Goal: Task Accomplishment & Management: Complete application form

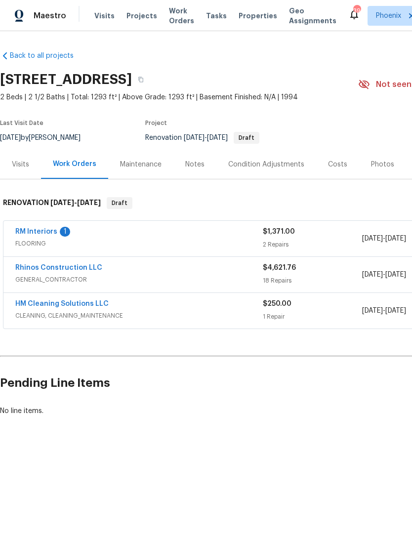
click at [54, 235] on link "RM Interiors" at bounding box center [36, 231] width 42 height 7
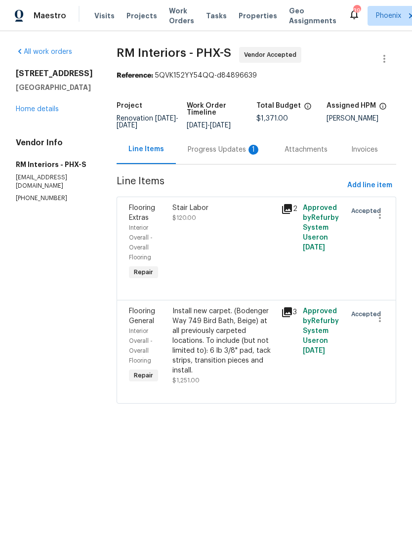
click at [230, 155] on div "Progress Updates 1" at bounding box center [224, 150] width 73 height 10
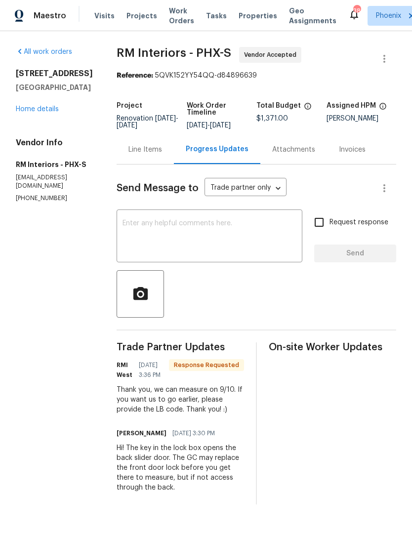
click at [246, 242] on textarea at bounding box center [210, 237] width 174 height 35
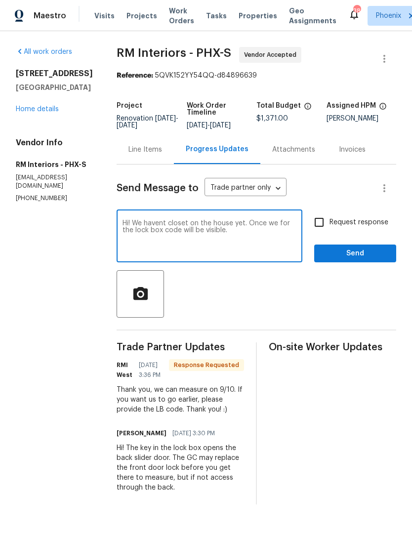
click at [160, 231] on textarea "Hi! We havent closet on the house yet. Once we for the lock box code will be vi…" at bounding box center [210, 237] width 174 height 35
click at [254, 252] on textarea "Hi! We haven't closet on the house yet. Once we for the lock box code will be v…" at bounding box center [210, 237] width 174 height 35
click at [280, 232] on textarea "Hi! We haven't closet on the house yet. Once we for the lock box code will be v…" at bounding box center [210, 237] width 174 height 35
type textarea "Hi! We haven't closet on the house yet. Once we close the lock box code will be…"
click at [373, 260] on span "Send" at bounding box center [355, 253] width 66 height 12
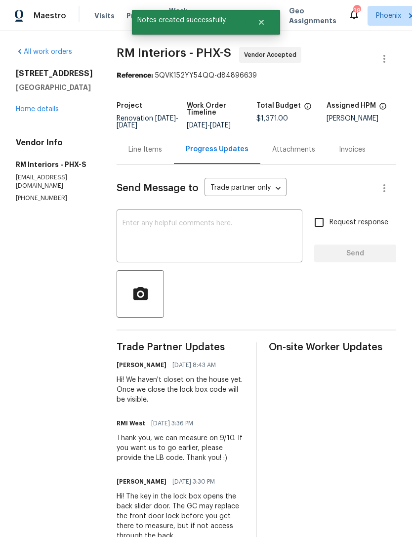
click at [45, 113] on link "Home details" at bounding box center [37, 109] width 43 height 7
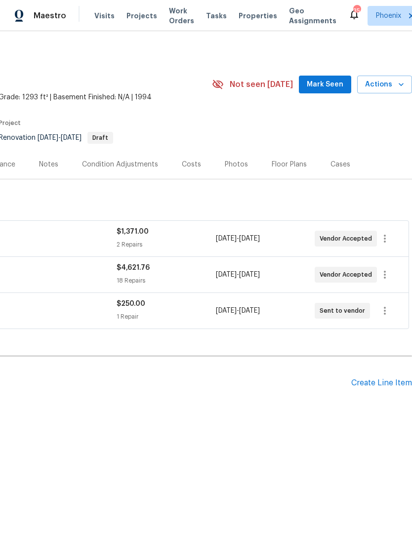
scroll to position [0, 146]
click at [329, 91] on span "Mark Seen" at bounding box center [325, 85] width 37 height 12
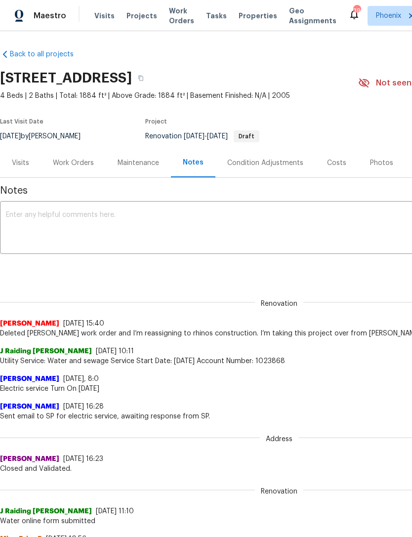
scroll to position [1, 0]
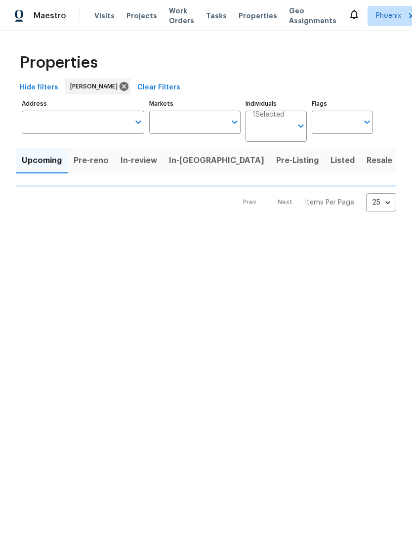
type input "50"
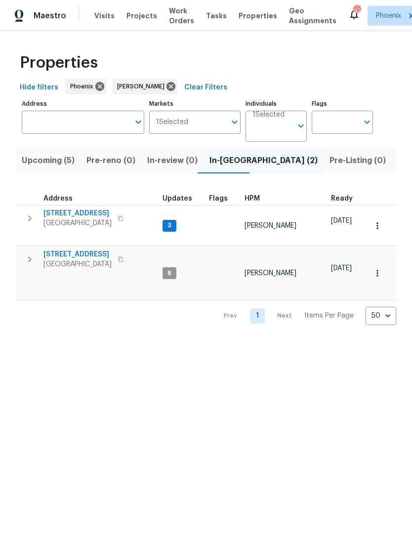
click at [78, 218] on span "6512 S Sawgrass Dr" at bounding box center [77, 213] width 68 height 10
click at [398, 167] on span "Listed (18)" at bounding box center [418, 161] width 41 height 14
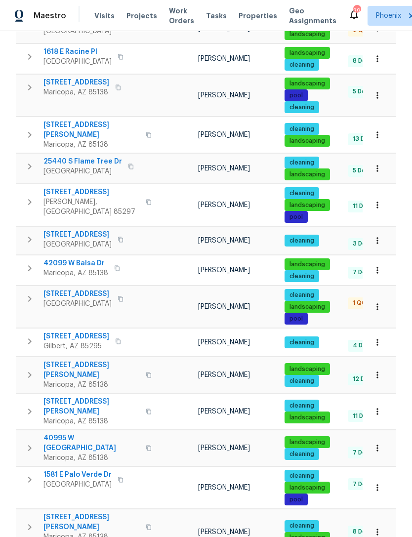
scroll to position [302, 0]
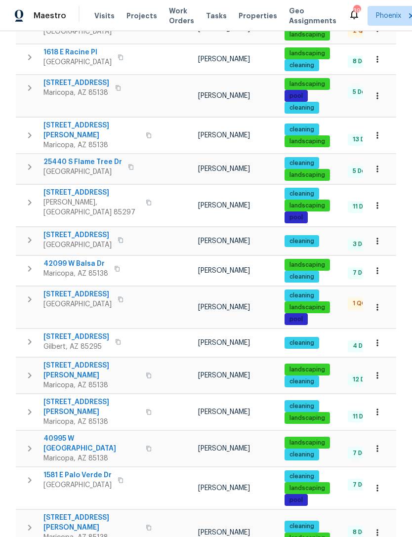
click at [79, 299] on span "4619 W Orchid Ln" at bounding box center [77, 294] width 68 height 10
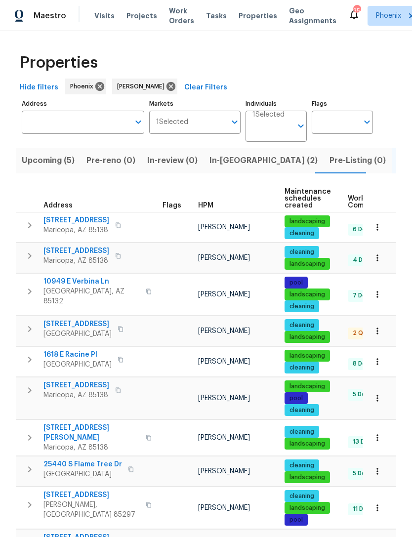
scroll to position [0, 0]
click at [171, 167] on span "In-review (0)" at bounding box center [172, 161] width 50 height 14
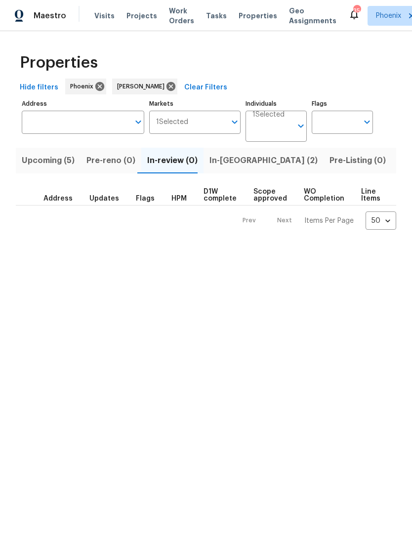
click at [226, 167] on span "In-reno (2)" at bounding box center [263, 161] width 108 height 14
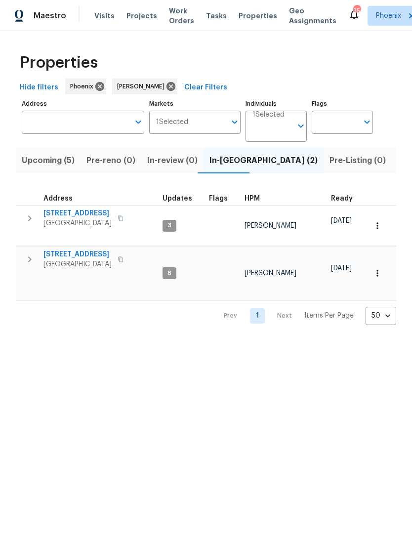
click at [80, 218] on span "6512 S Sawgrass Dr" at bounding box center [77, 213] width 68 height 10
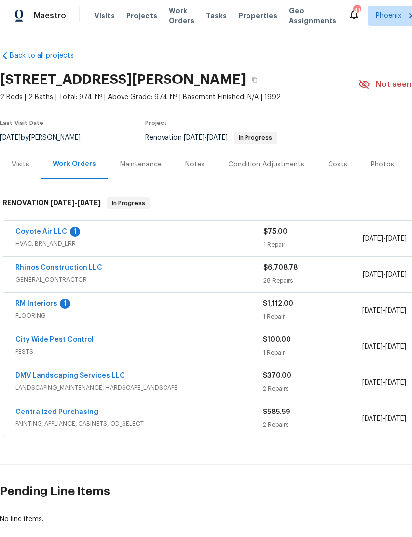
click at [44, 307] on link "RM Interiors" at bounding box center [36, 303] width 42 height 7
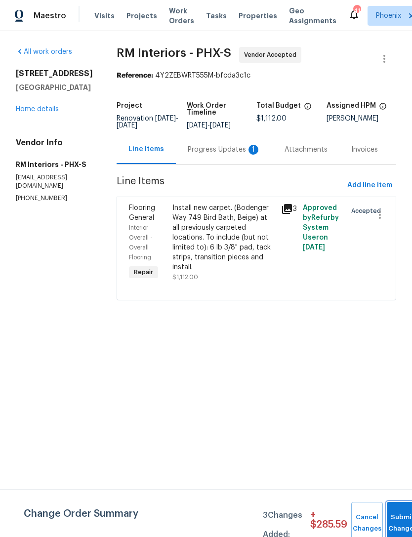
click at [397, 516] on button "Submit Changes" at bounding box center [403, 523] width 32 height 42
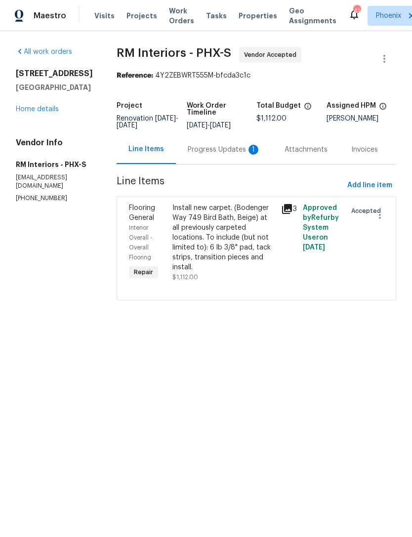
click at [248, 155] on div "1" at bounding box center [253, 150] width 10 height 10
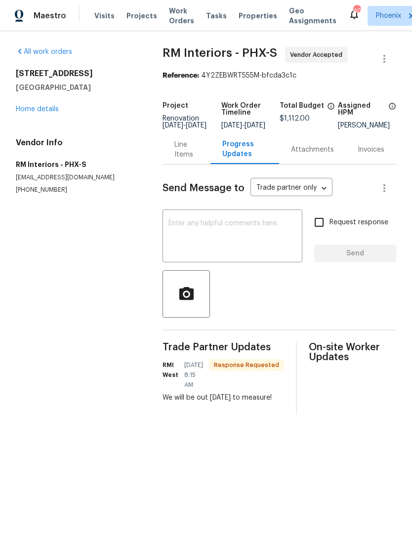
click at [266, 244] on textarea at bounding box center [232, 237] width 128 height 35
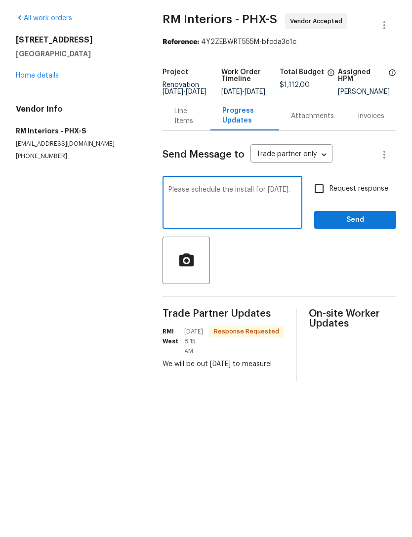
type textarea "Please schedule the install for Friday."
click at [376, 247] on span "Send" at bounding box center [355, 253] width 66 height 12
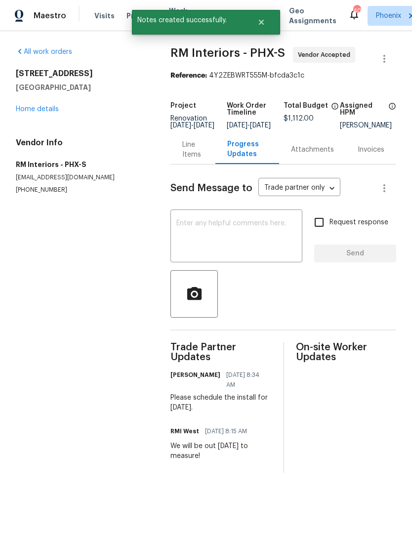
click at [54, 113] on link "Home details" at bounding box center [37, 109] width 43 height 7
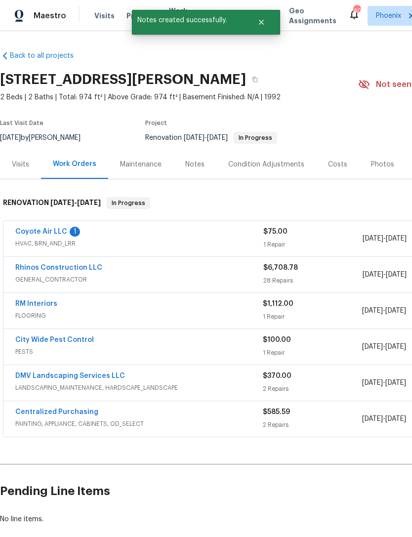
click at [98, 379] on link "DMV Landscaping Services LLC" at bounding box center [70, 375] width 110 height 7
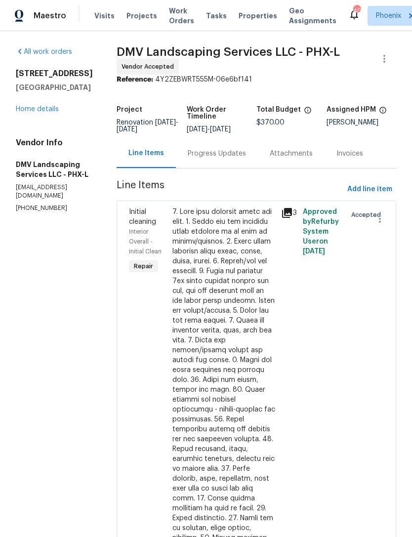
click at [225, 159] on div "Progress Updates" at bounding box center [217, 154] width 58 height 10
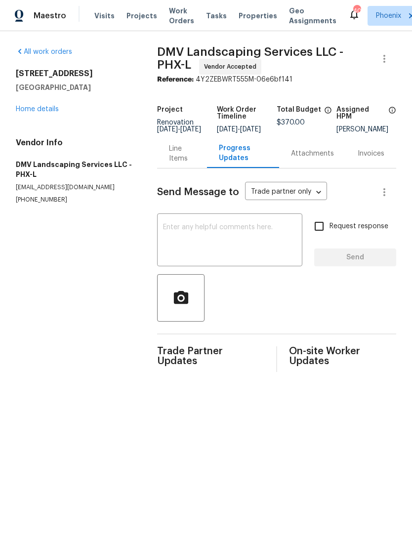
click at [273, 258] on textarea at bounding box center [229, 241] width 133 height 35
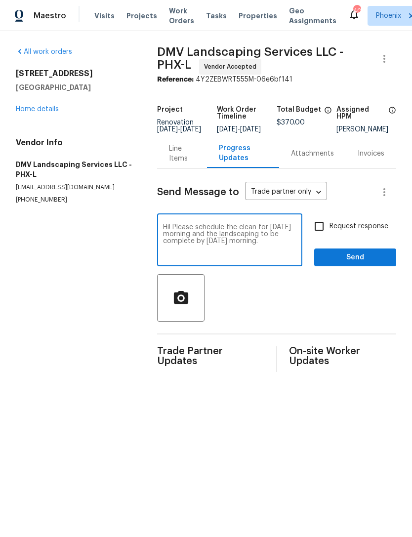
type textarea "Hi! Please schedule the clean for Monday morning and the landscaping to be comp…"
click at [375, 264] on span "Send" at bounding box center [355, 257] width 66 height 12
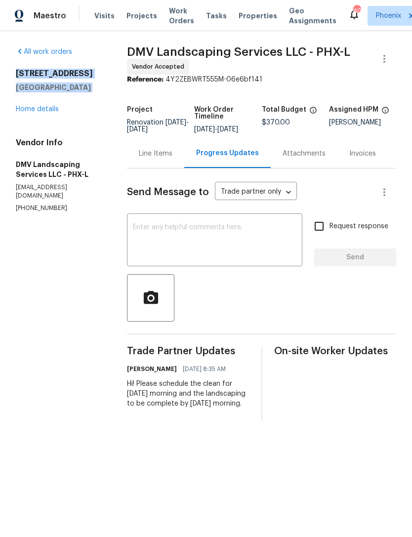
click at [47, 113] on link "Home details" at bounding box center [37, 109] width 43 height 7
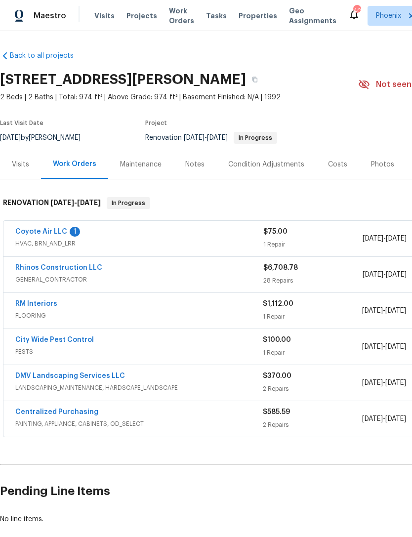
click at [51, 235] on link "Coyote Air LLC" at bounding box center [41, 231] width 52 height 7
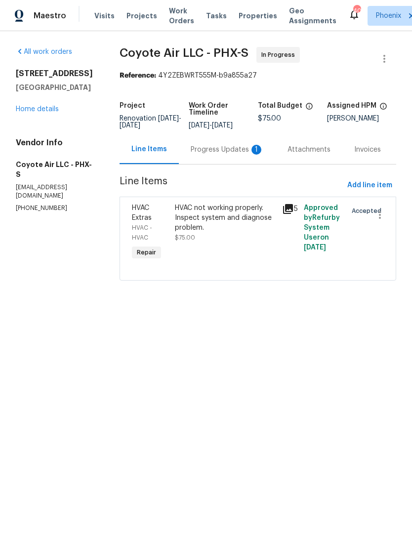
click at [237, 155] on div "Progress Updates 1" at bounding box center [227, 150] width 73 height 10
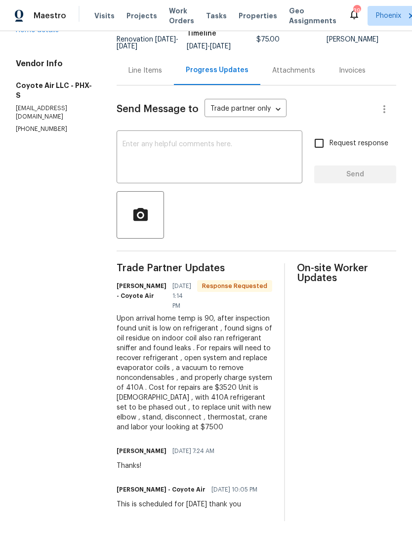
scroll to position [99, 0]
click at [216, 150] on textarea at bounding box center [210, 158] width 174 height 35
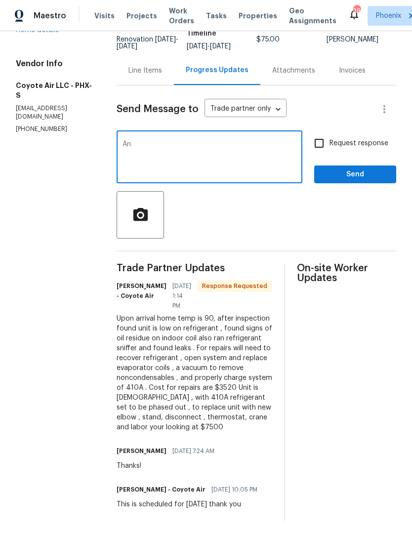
type textarea "A"
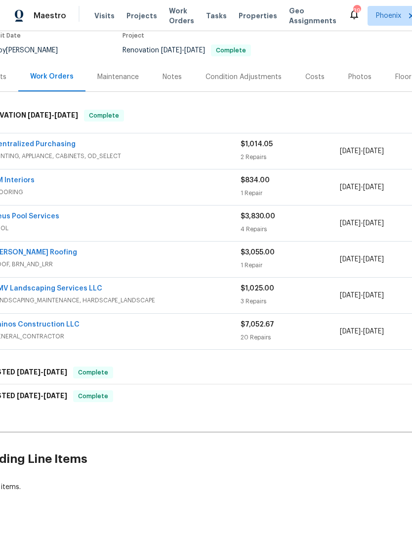
scroll to position [87, 24]
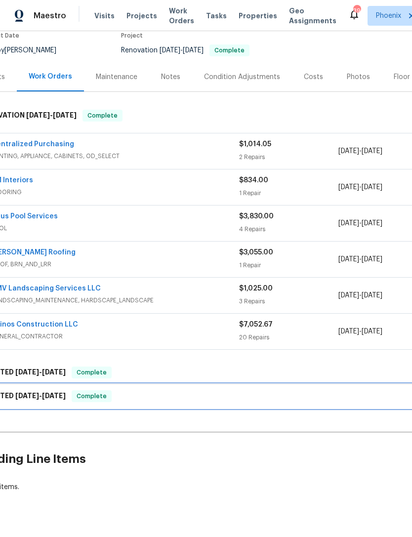
click at [401, 399] on div "LISTED [DATE] - [DATE] Complete" at bounding box center [255, 396] width 558 height 24
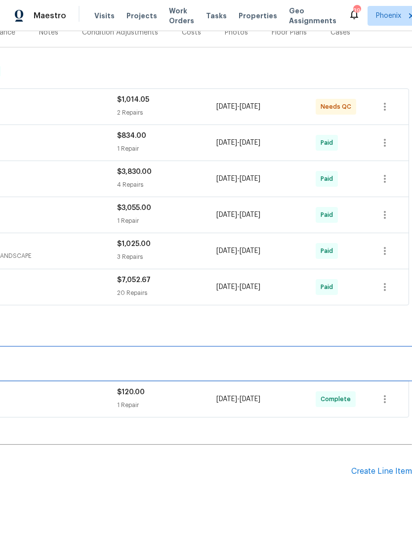
scroll to position [131, 146]
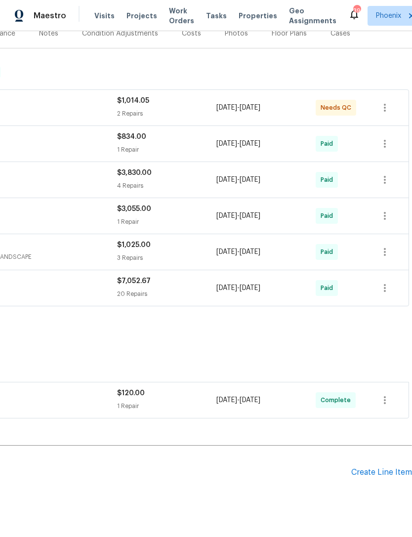
click at [377, 477] on div "Create Line Item" at bounding box center [381, 472] width 61 height 9
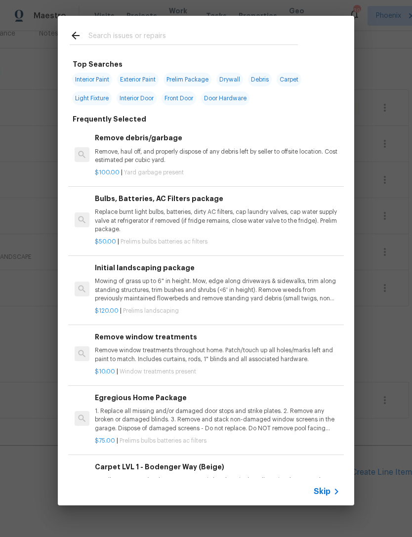
click at [132, 34] on input "text" at bounding box center [192, 37] width 209 height 15
type input "Green"
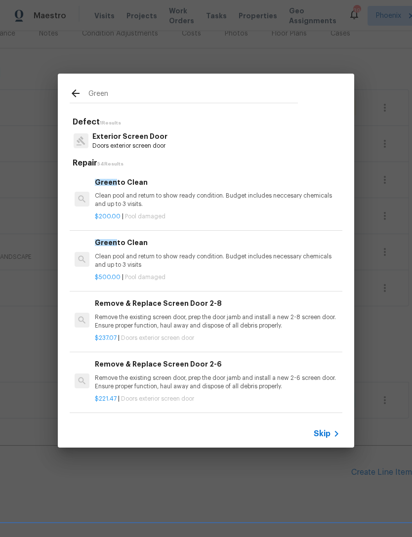
click at [309, 199] on p "Clean pool and return to show ready condition. Budget includes neccesary chemic…" at bounding box center [217, 200] width 245 height 17
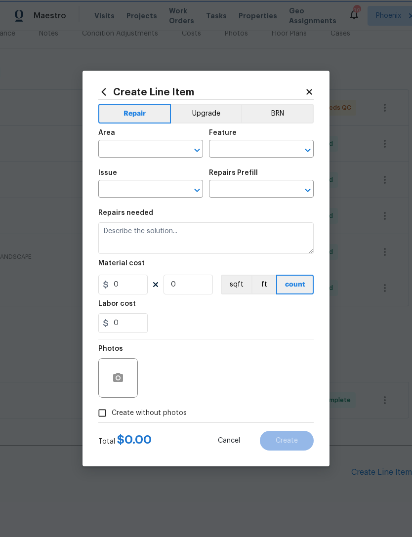
type input "Pool"
type input "Pool Repair"
type textarea "Clean pool and return to show ready condition. Budget includes neccesary chemic…"
type input "1"
type input "Green to Clean $200.00"
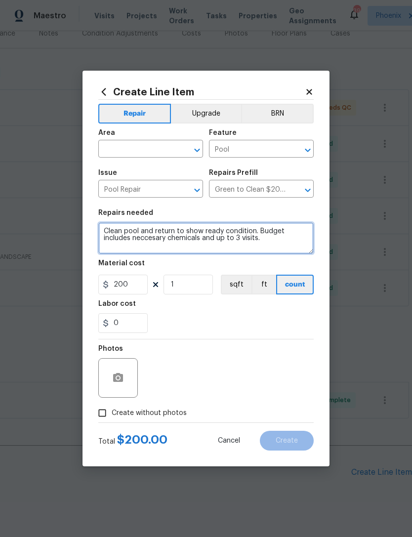
click at [288, 241] on textarea "Clean pool and return to show ready condition. Budget includes neccesary chemic…" at bounding box center [205, 238] width 215 height 32
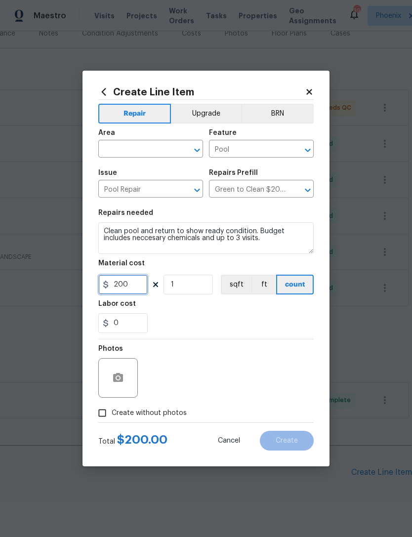
click at [136, 285] on input "200" at bounding box center [122, 285] width 49 height 20
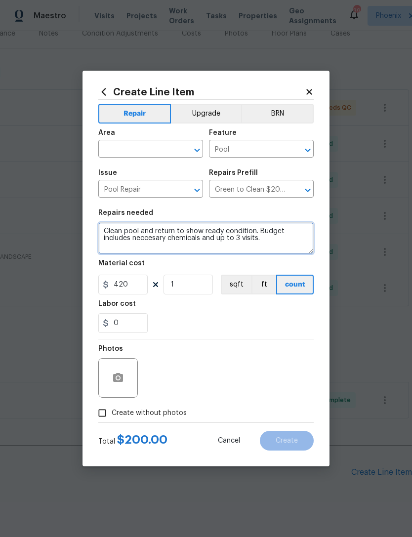
click at [292, 240] on textarea "Clean pool and return to show ready condition. Budget includes neccesary chemic…" at bounding box center [205, 238] width 215 height 32
type input "420"
type textarea "Clean pool and return to show ready condition. Budget includes neccesary chemic…"
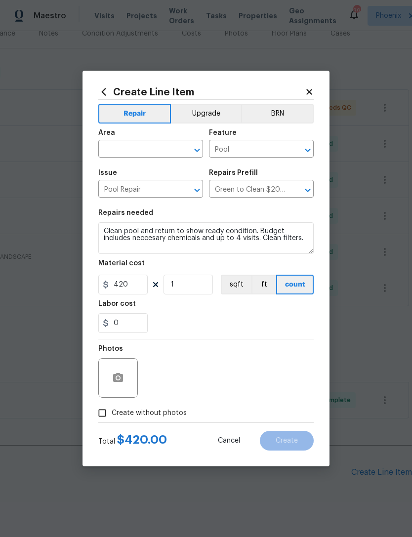
click at [235, 325] on div "0" at bounding box center [205, 323] width 215 height 20
click at [105, 413] on input "Create without photos" at bounding box center [102, 413] width 19 height 19
checkbox input "true"
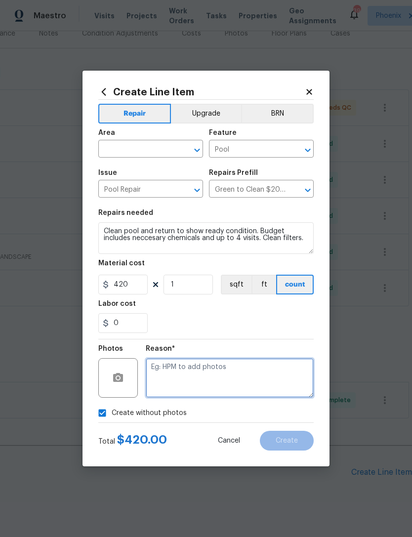
click at [249, 369] on textarea at bounding box center [230, 378] width 168 height 40
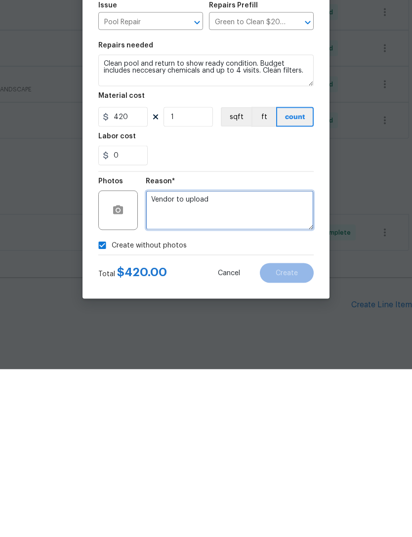
type textarea "Vendor to upload"
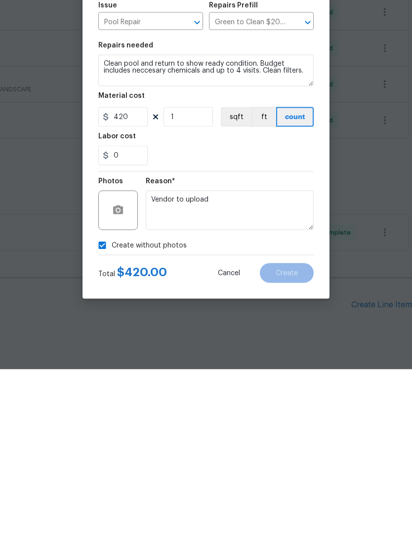
click at [281, 339] on div "Reason* Vendor to upload" at bounding box center [230, 371] width 168 height 64
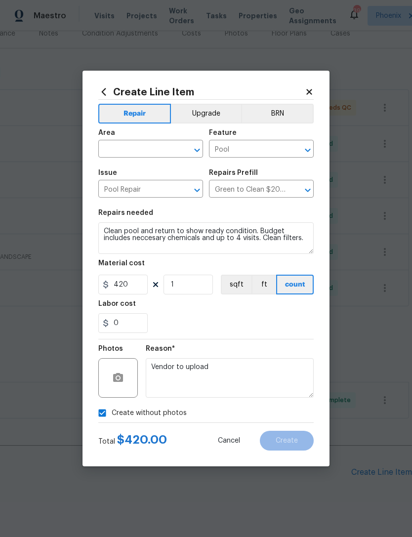
click at [168, 152] on input "text" at bounding box center [136, 149] width 77 height 15
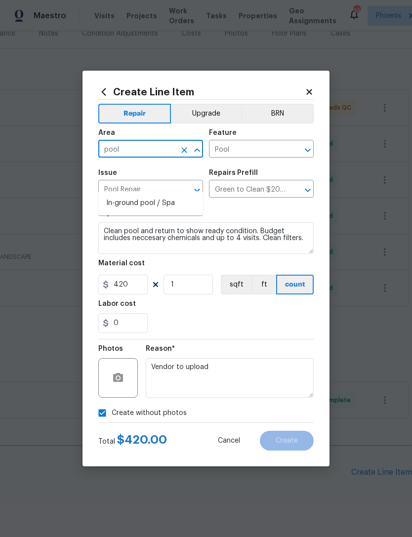
click at [164, 195] on li "In-ground pool / Spa" at bounding box center [150, 203] width 105 height 16
type input "In-ground pool / Spa"
click at [164, 177] on div "Issue" at bounding box center [150, 175] width 105 height 13
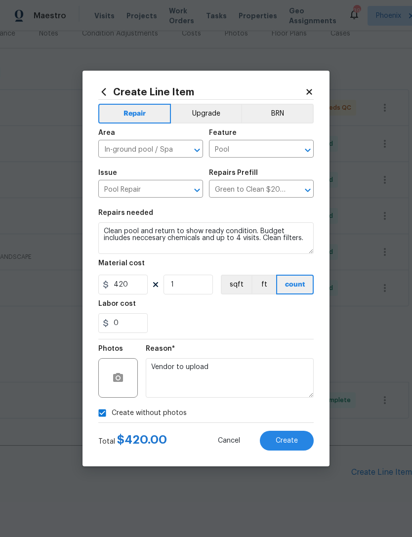
click at [290, 445] on span "Create" at bounding box center [287, 440] width 22 height 7
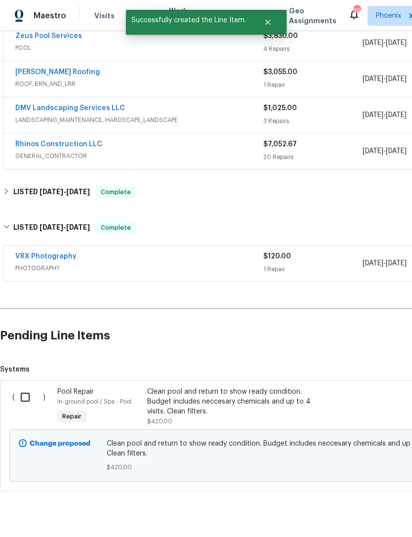
scroll to position [267, 0]
click at [24, 387] on input "checkbox" at bounding box center [29, 397] width 28 height 21
checkbox input "true"
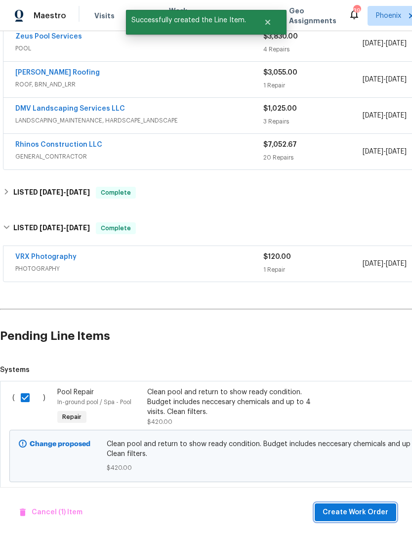
click at [370, 517] on span "Create Work Order" at bounding box center [356, 512] width 66 height 12
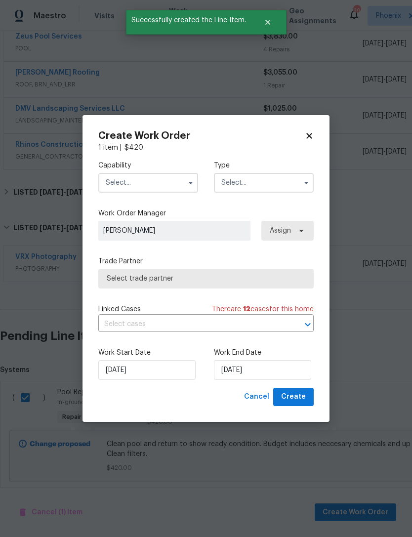
click at [163, 176] on input "text" at bounding box center [148, 183] width 100 height 20
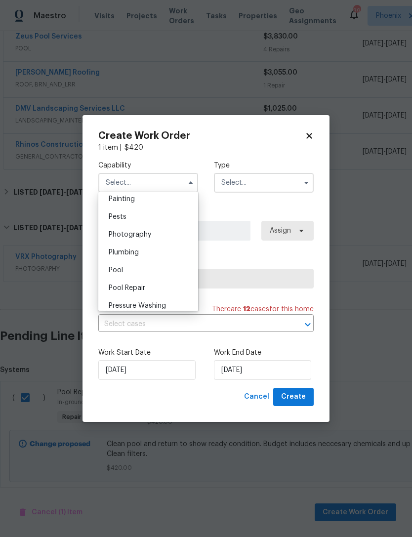
scroll to position [853, 0]
click at [118, 255] on span "Pool" at bounding box center [116, 251] width 14 height 7
type input "Pool"
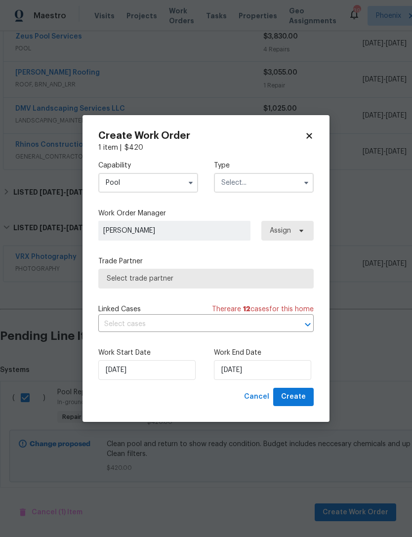
click at [278, 184] on input "text" at bounding box center [264, 183] width 100 height 20
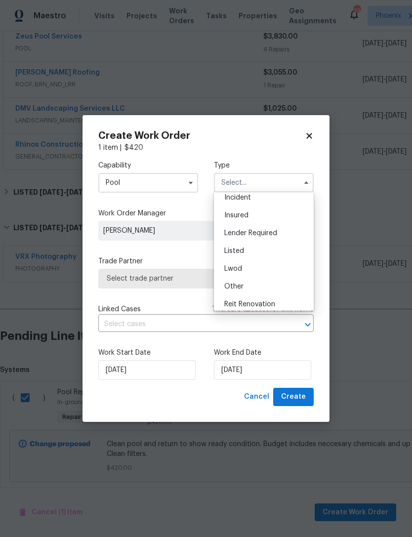
scroll to position [37, 0]
click at [237, 252] on span "Listed" at bounding box center [234, 255] width 20 height 7
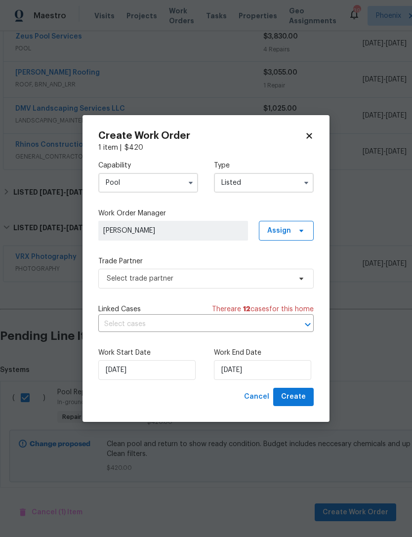
type input "Listed"
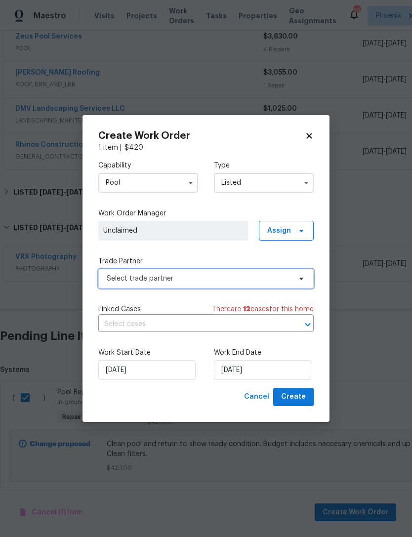
click at [213, 276] on span "Select trade partner" at bounding box center [199, 279] width 184 height 10
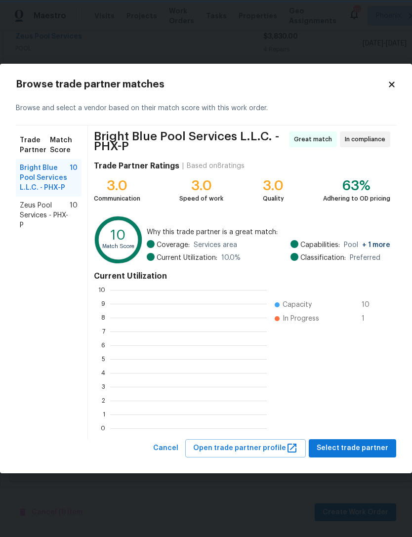
scroll to position [1, 1]
click at [42, 213] on span "Zeus Pool Services - PHX-P" at bounding box center [45, 216] width 50 height 30
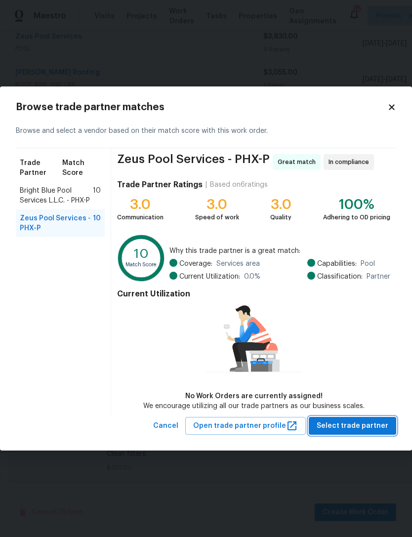
click at [370, 429] on span "Select trade partner" at bounding box center [353, 426] width 72 height 12
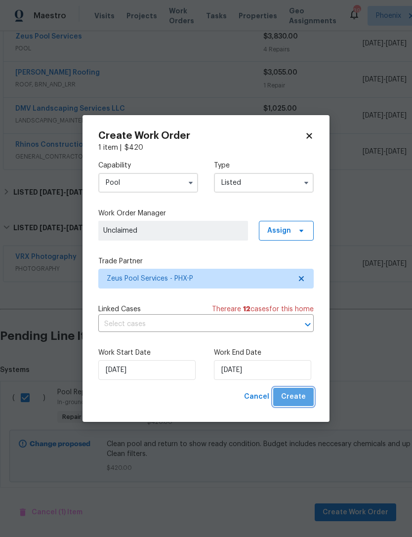
click at [297, 397] on span "Create" at bounding box center [293, 397] width 25 height 12
checkbox input "false"
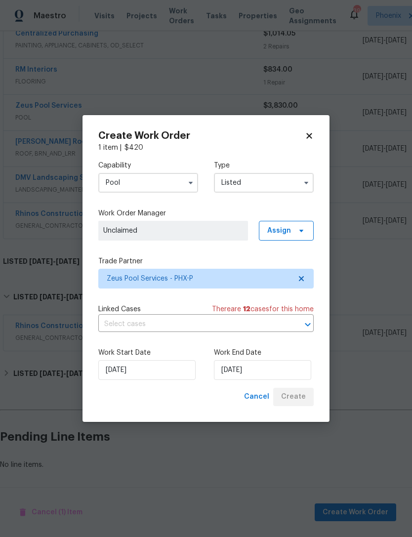
scroll to position [176, 0]
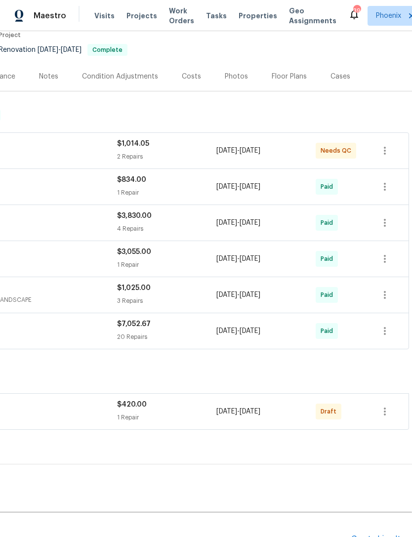
scroll to position [88, 146]
click at [384, 417] on icon "button" at bounding box center [385, 412] width 12 height 12
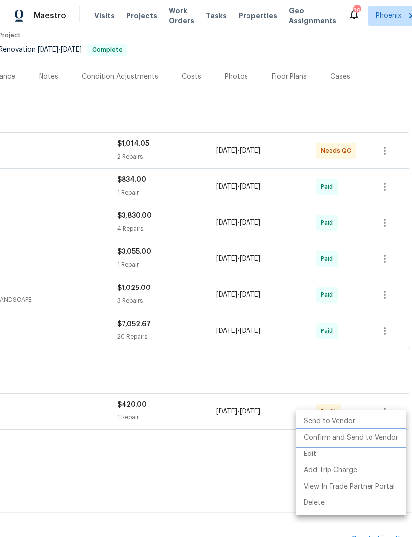
click at [380, 438] on li "Confirm and Send to Vendor" at bounding box center [351, 438] width 110 height 16
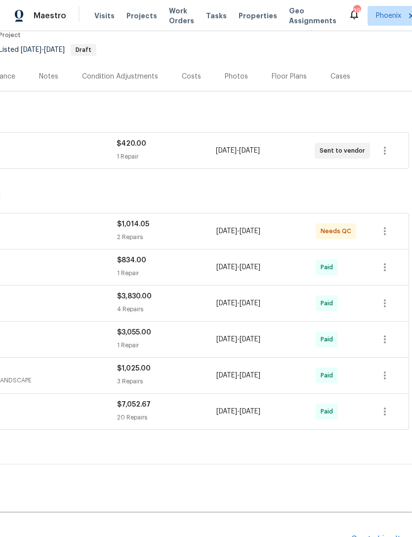
click at [289, 482] on div "LISTED [DATE] - [DATE] Complete" at bounding box center [133, 476] width 552 height 12
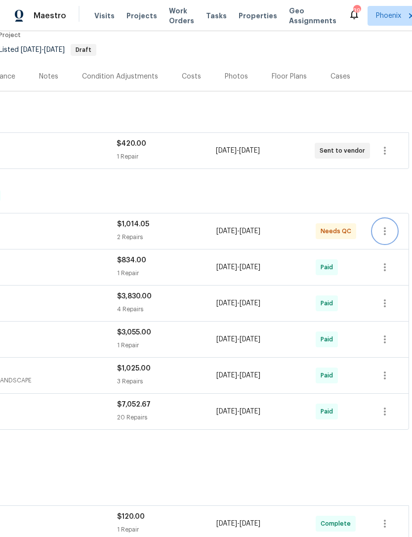
click at [381, 237] on icon "button" at bounding box center [385, 231] width 12 height 12
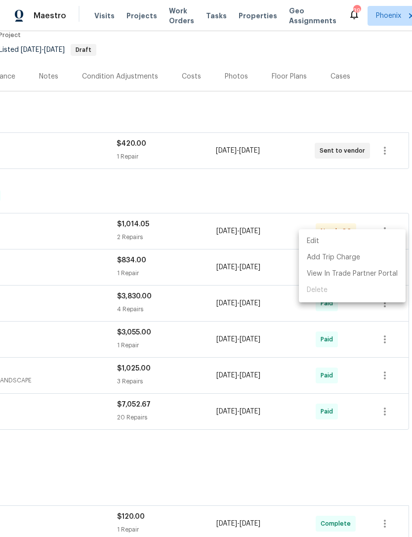
click at [289, 486] on div at bounding box center [206, 268] width 412 height 537
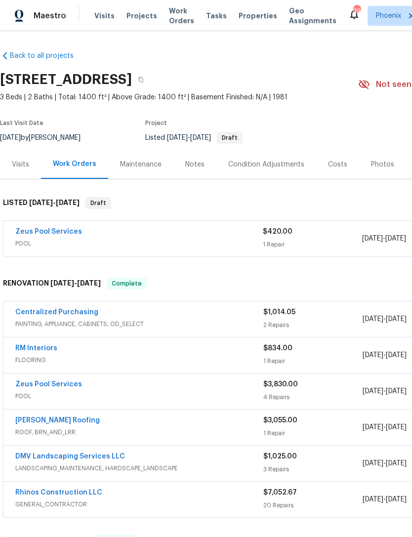
scroll to position [0, 0]
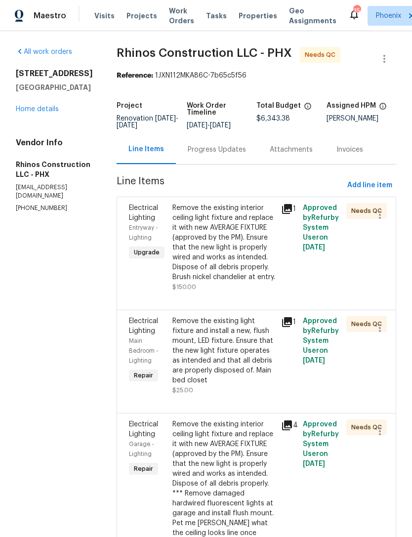
click at [50, 113] on link "Home details" at bounding box center [37, 109] width 43 height 7
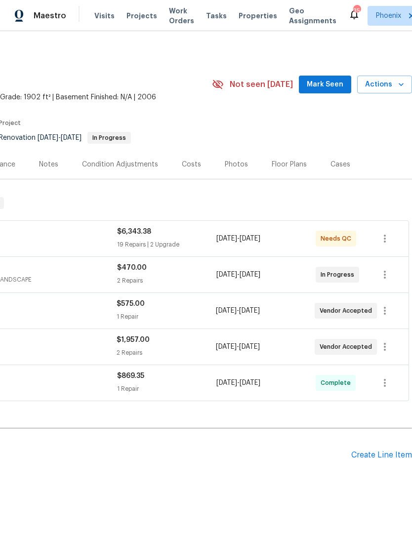
scroll to position [0, 146]
click at [333, 91] on span "Mark Seen" at bounding box center [325, 85] width 37 height 12
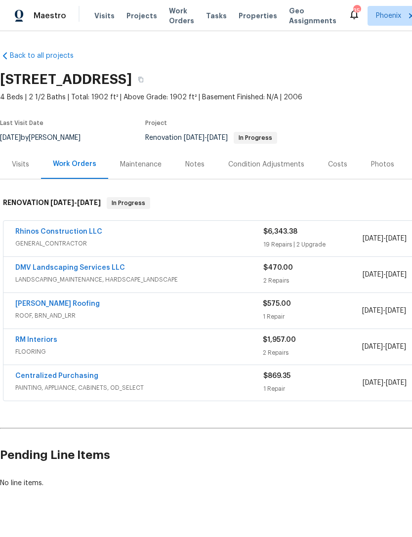
scroll to position [0, 0]
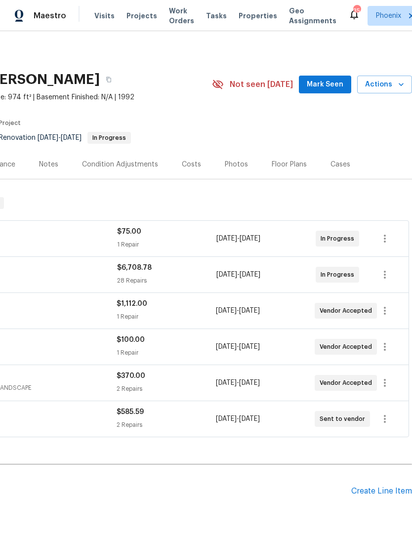
scroll to position [0, 146]
click at [332, 91] on span "Mark Seen" at bounding box center [325, 85] width 37 height 12
